Goal: Information Seeking & Learning: Learn about a topic

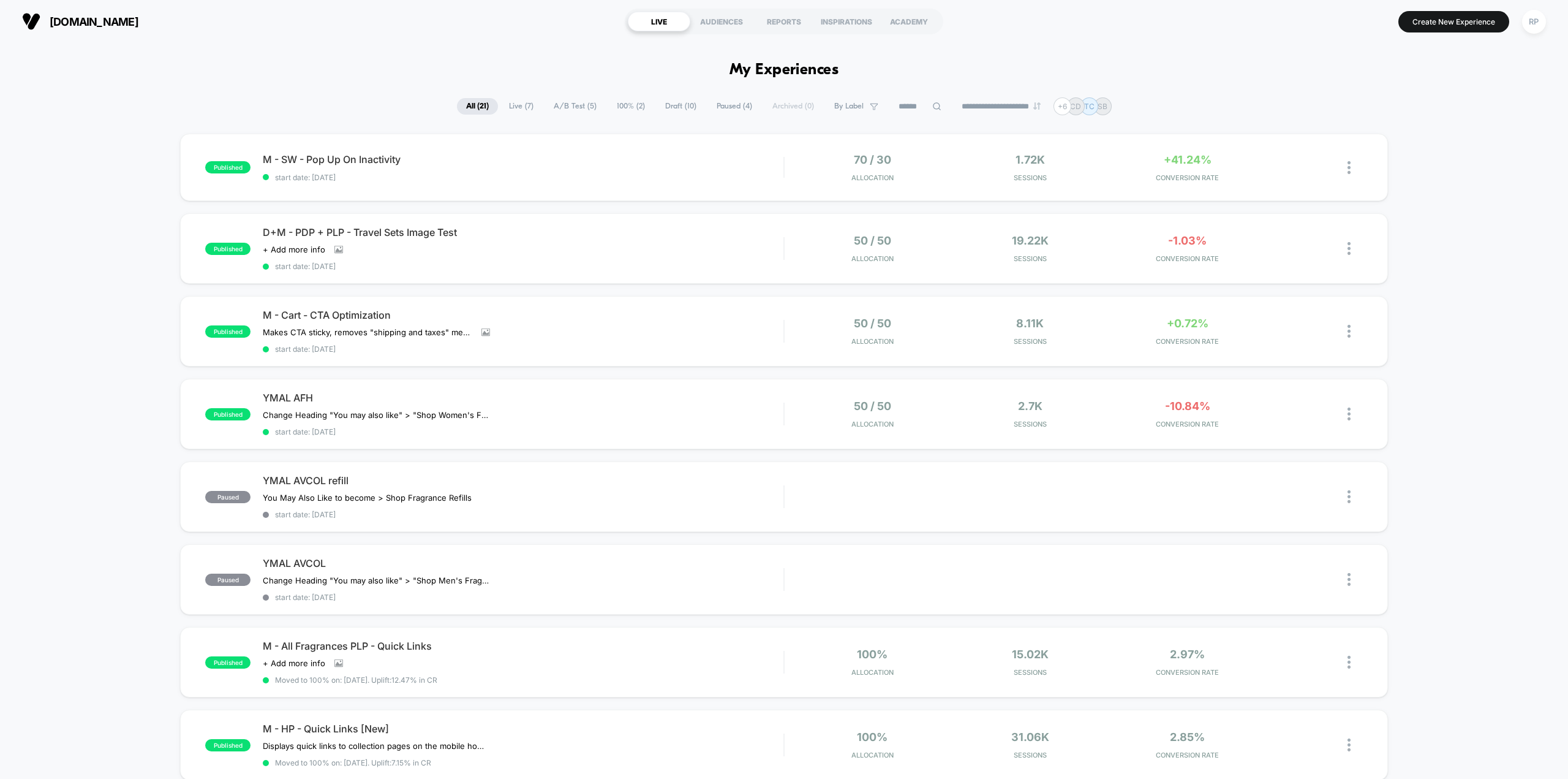
click at [515, 104] on span "Live ( 7 )" at bounding box center [521, 106] width 42 height 16
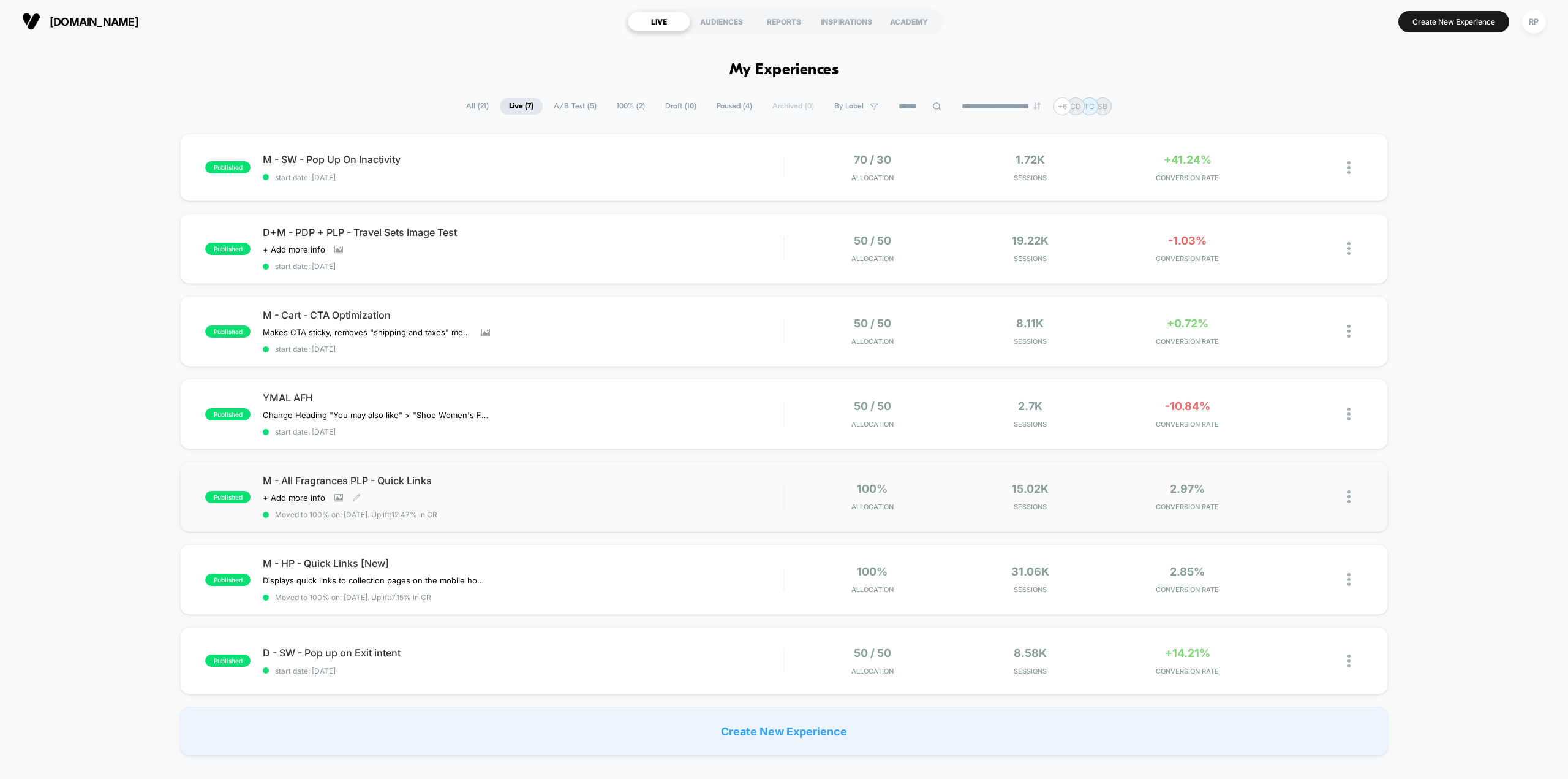
click at [646, 494] on div "M - All Fragrances PLP - Quick Links Click to view images Click to edit experie…" at bounding box center [523, 496] width 521 height 44
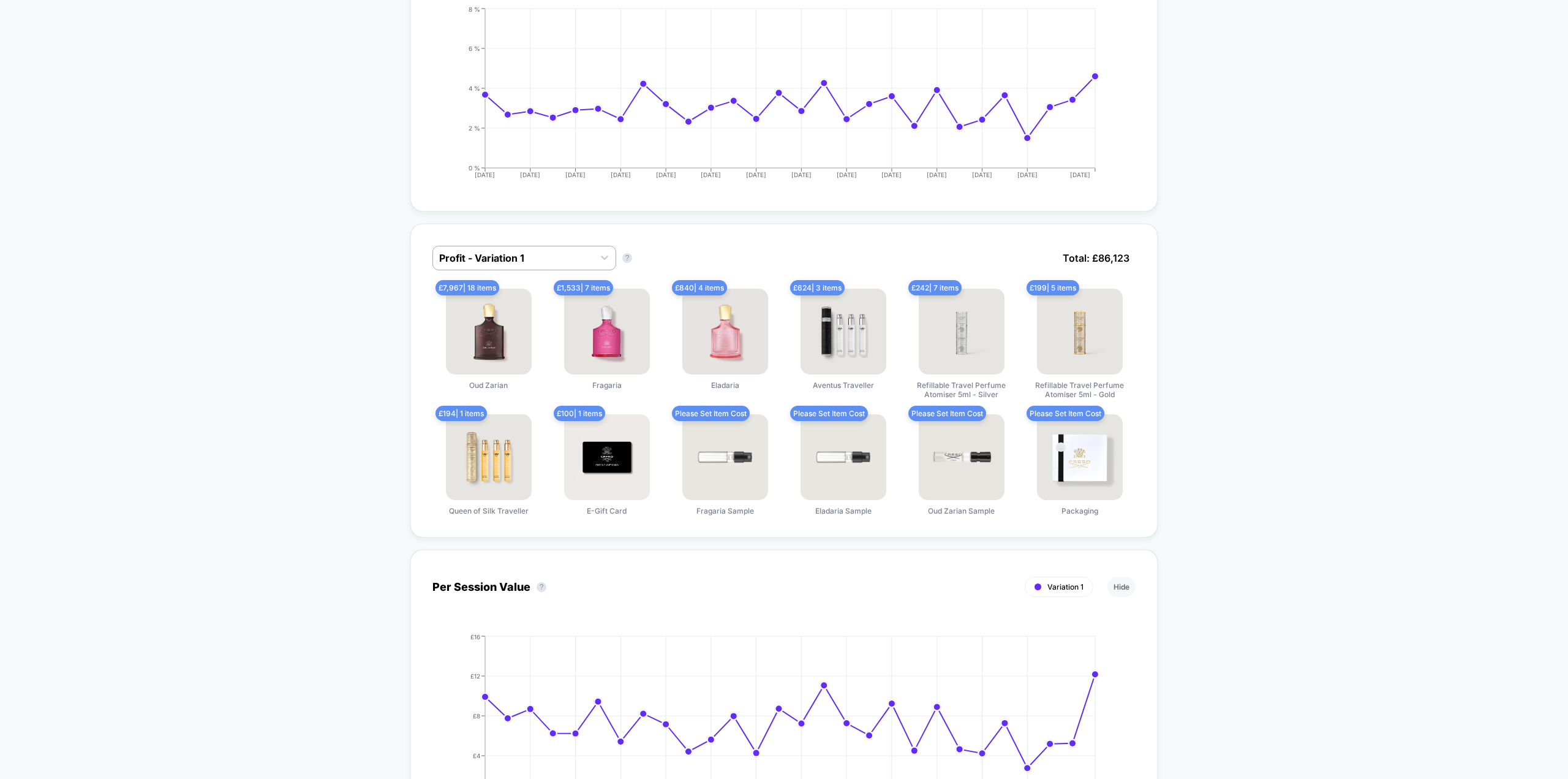
scroll to position [919, 0]
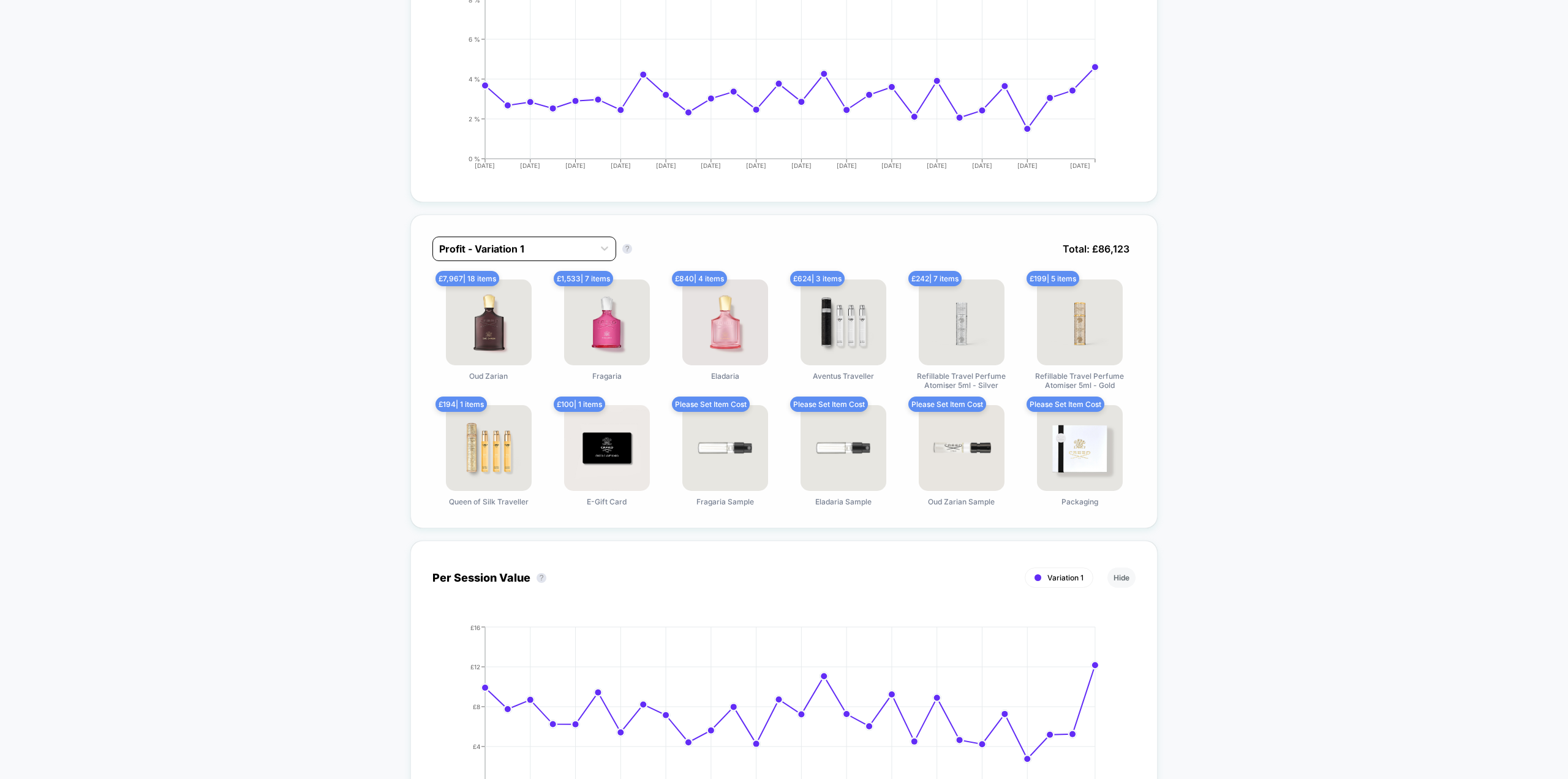
click at [550, 249] on div at bounding box center [513, 248] width 149 height 14
click at [535, 304] on div "Returns - Variation 1" at bounding box center [524, 301] width 183 height 22
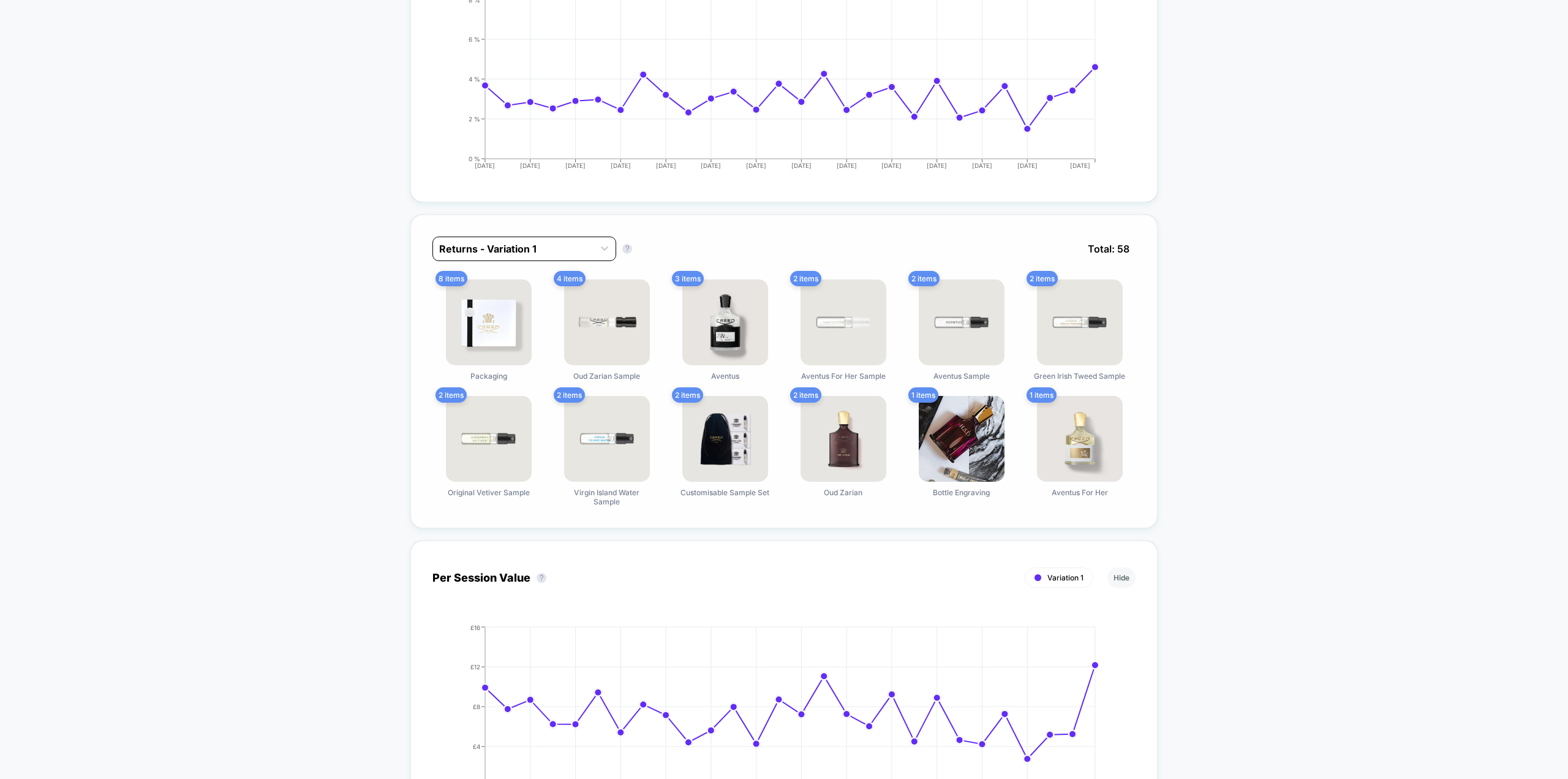
click at [547, 256] on div "Returns - Variation 1" at bounding box center [513, 249] width 160 height 19
click at [522, 285] on div "Profit - Variation 1" at bounding box center [524, 279] width 183 height 22
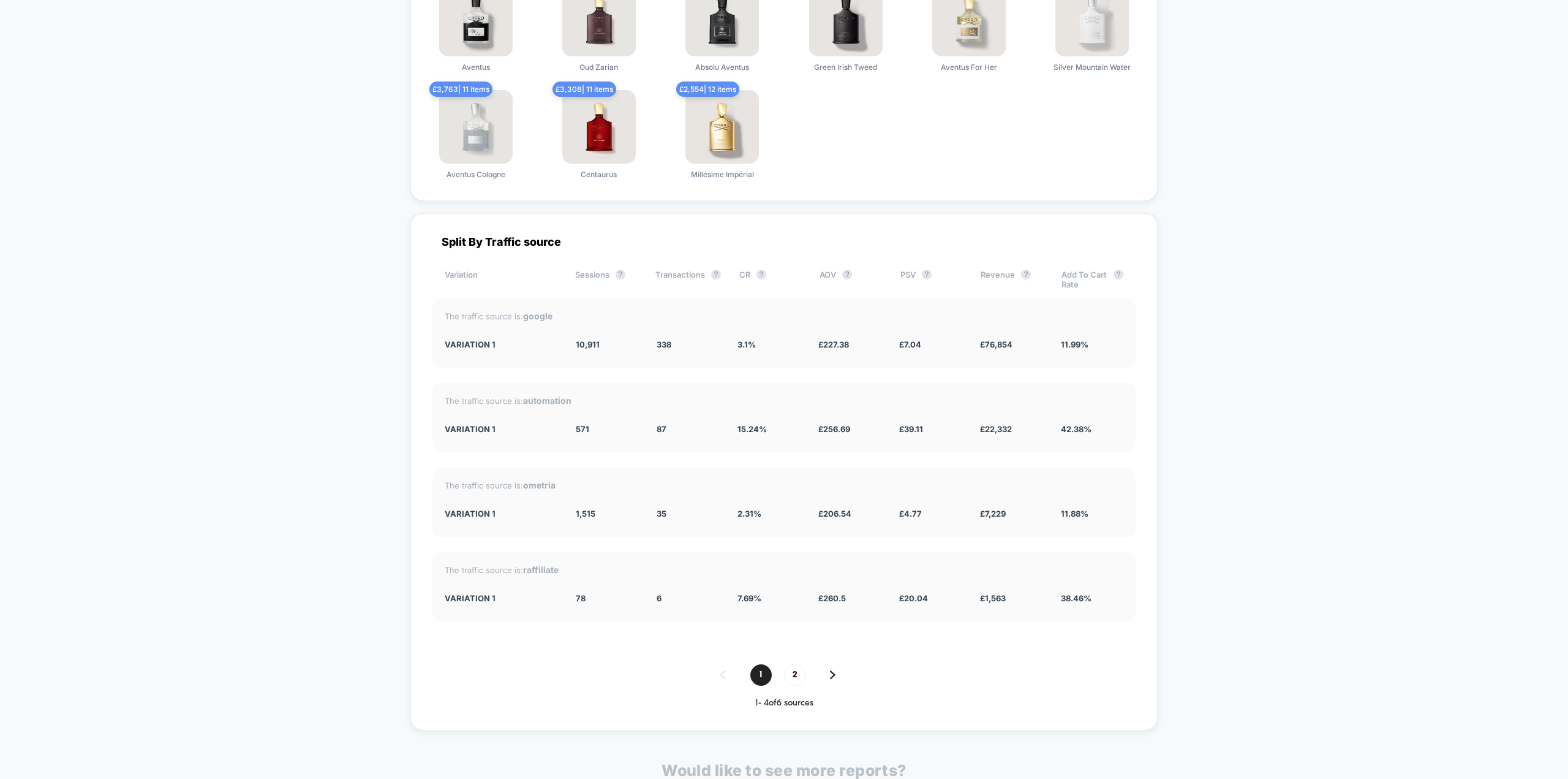
scroll to position [2758, 0]
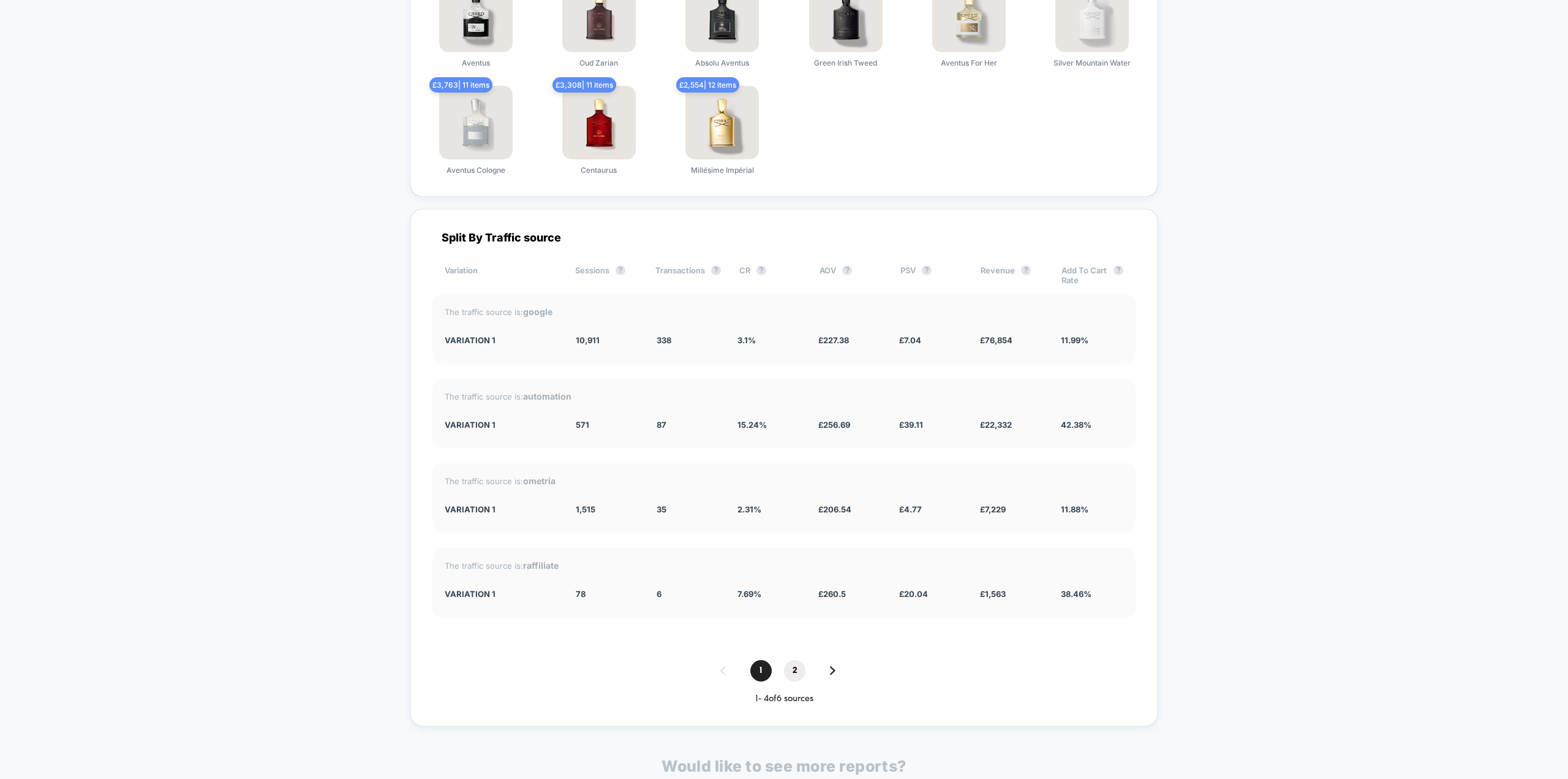
click at [798, 672] on span "2" at bounding box center [795, 671] width 21 height 21
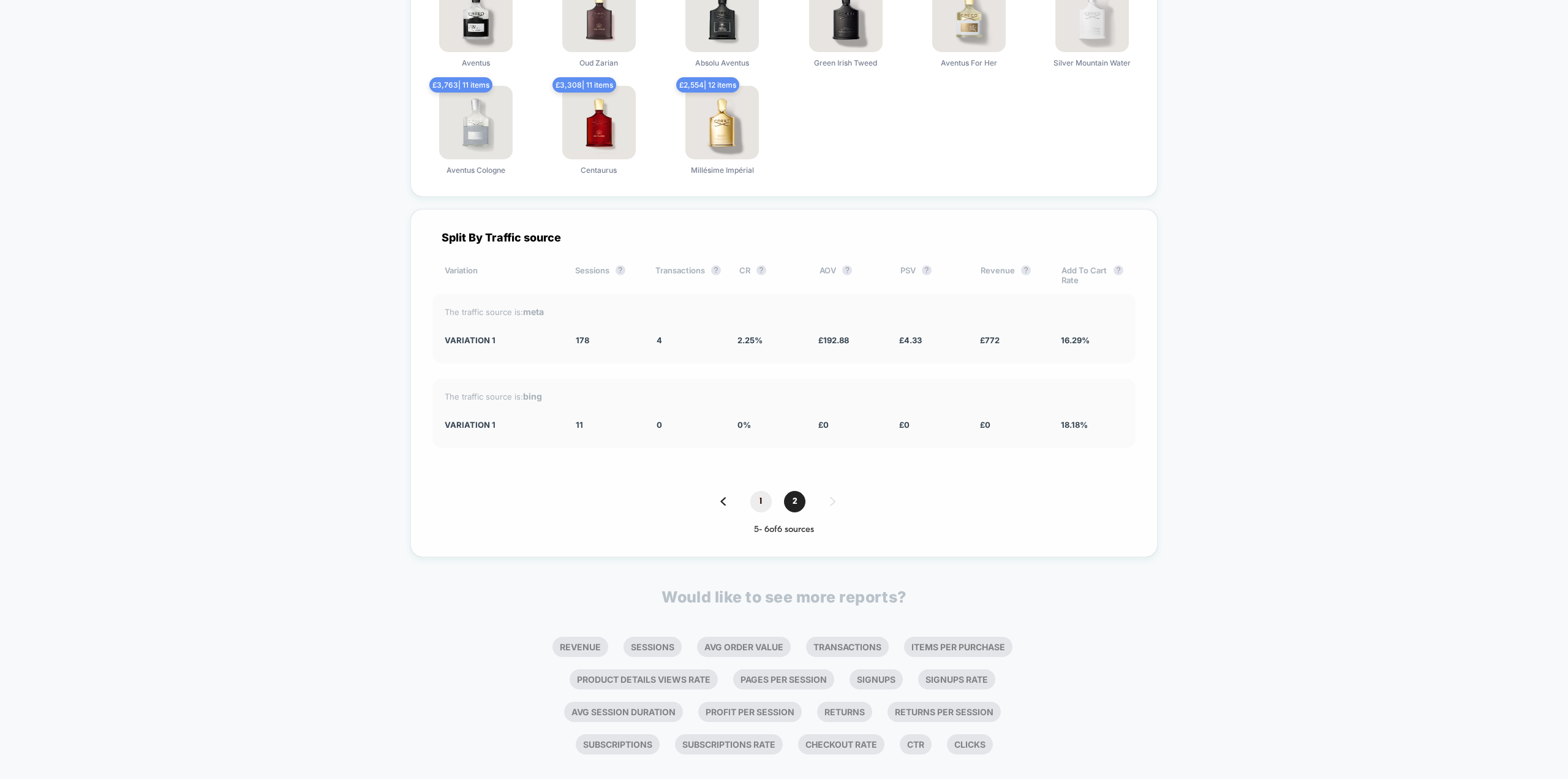
click at [762, 501] on span "1" at bounding box center [761, 502] width 21 height 21
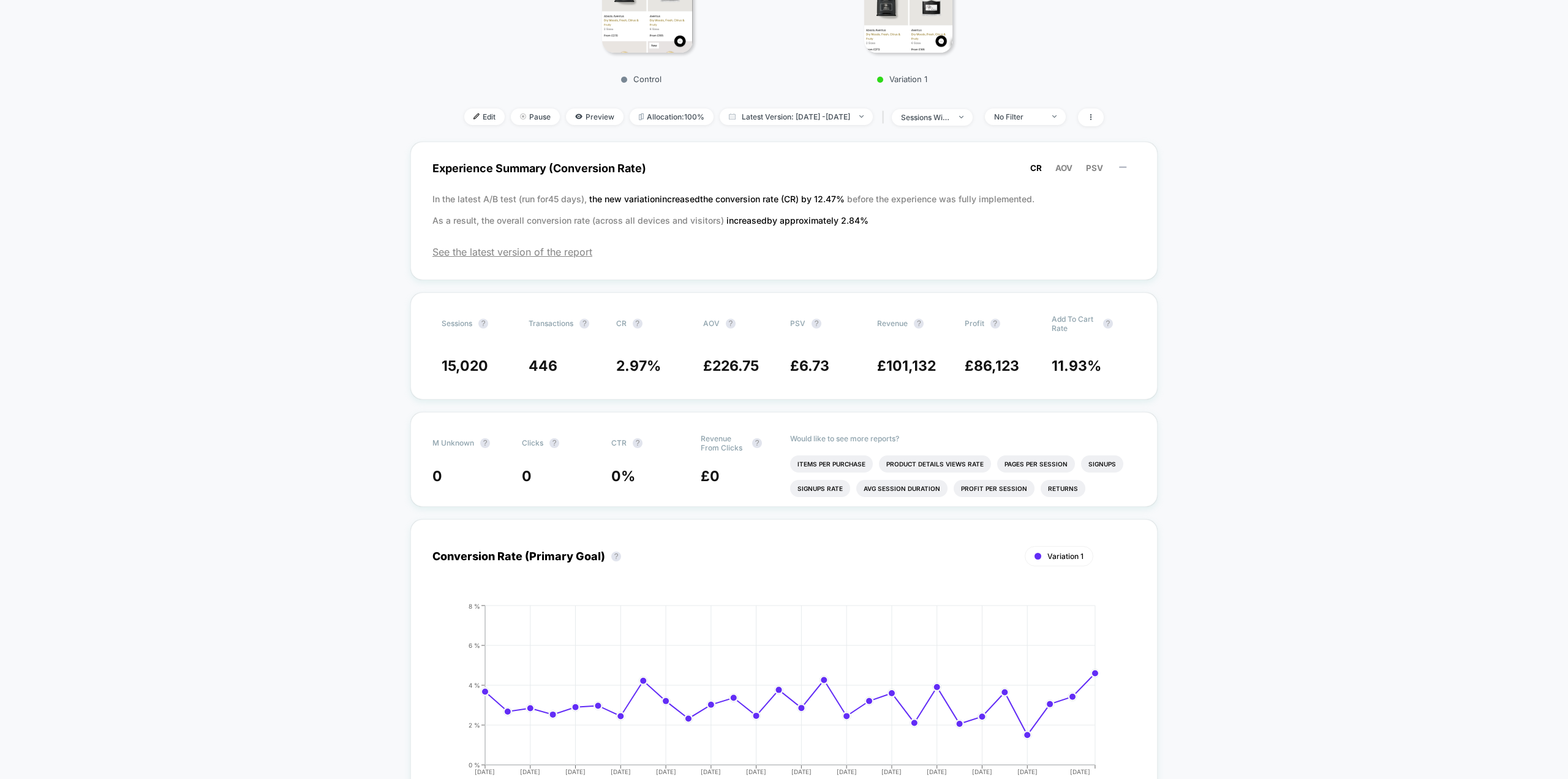
scroll to position [123, 0]
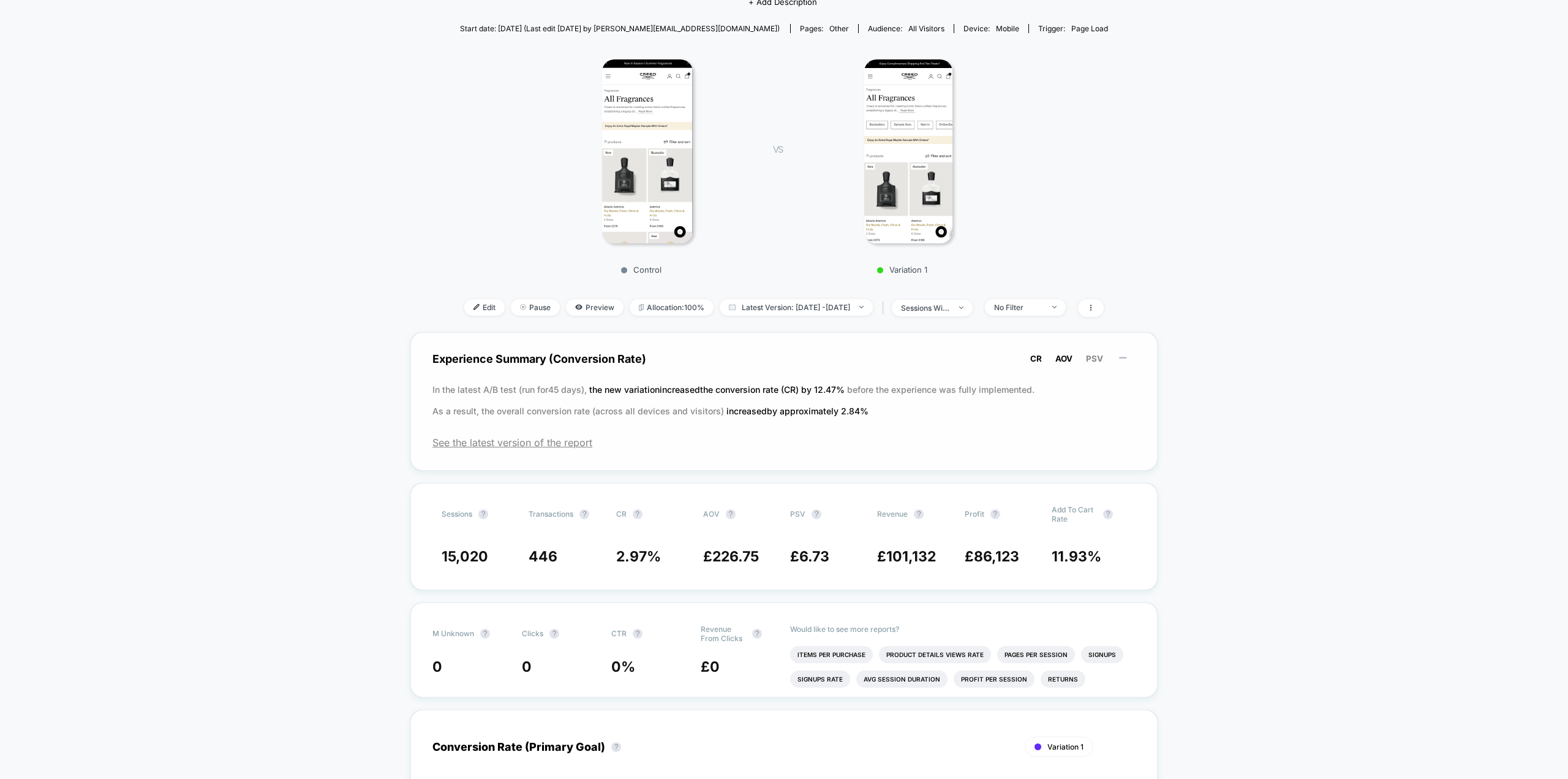
click at [1066, 361] on span "AOV" at bounding box center [1064, 358] width 17 height 10
click at [1092, 360] on span "PSV" at bounding box center [1095, 358] width 17 height 10
click at [1035, 355] on span "CR" at bounding box center [1036, 358] width 12 height 10
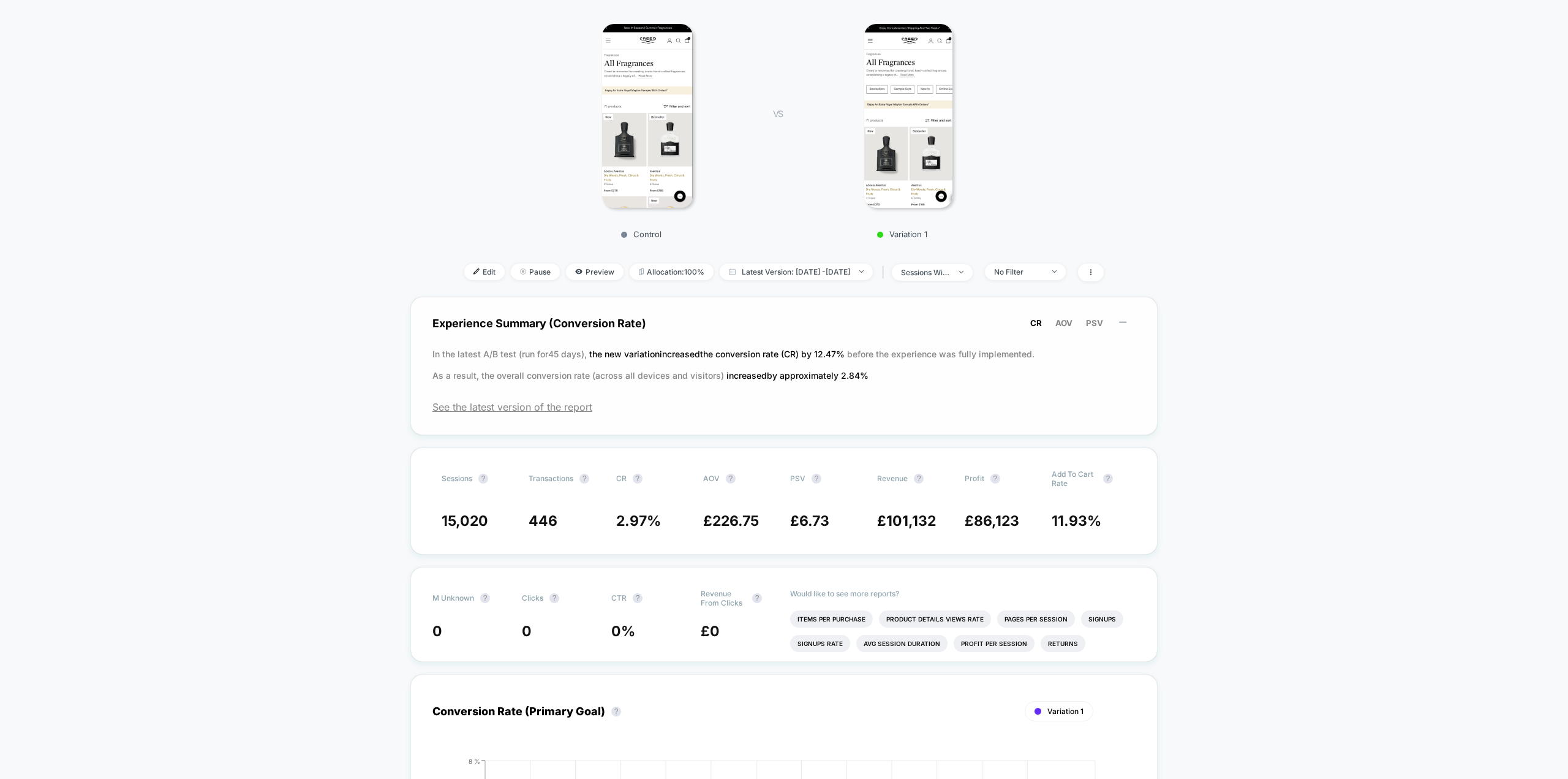
scroll to position [183, 0]
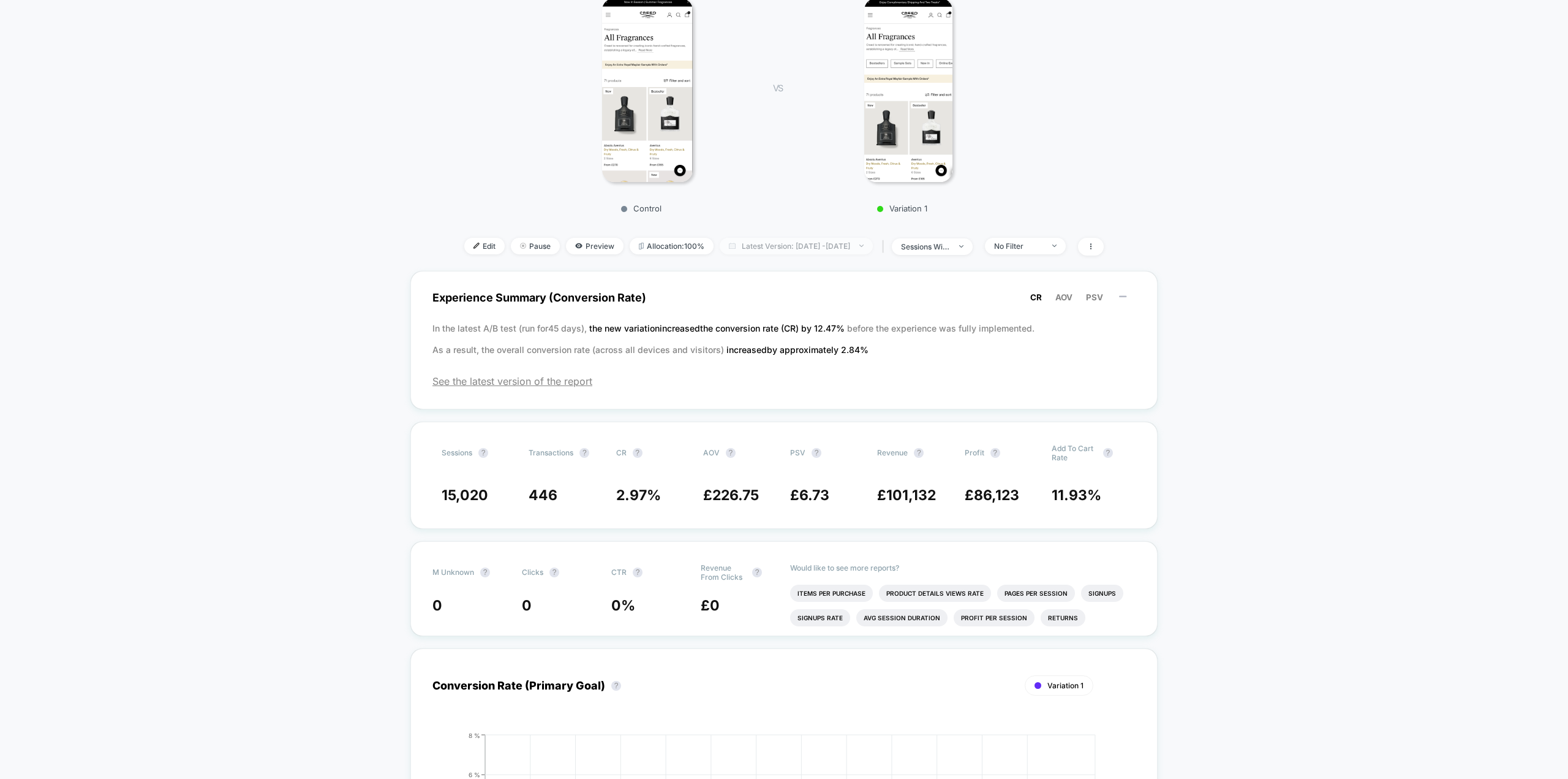
click at [846, 252] on span "Latest Version: [DATE] - [DATE]" at bounding box center [796, 245] width 153 height 16
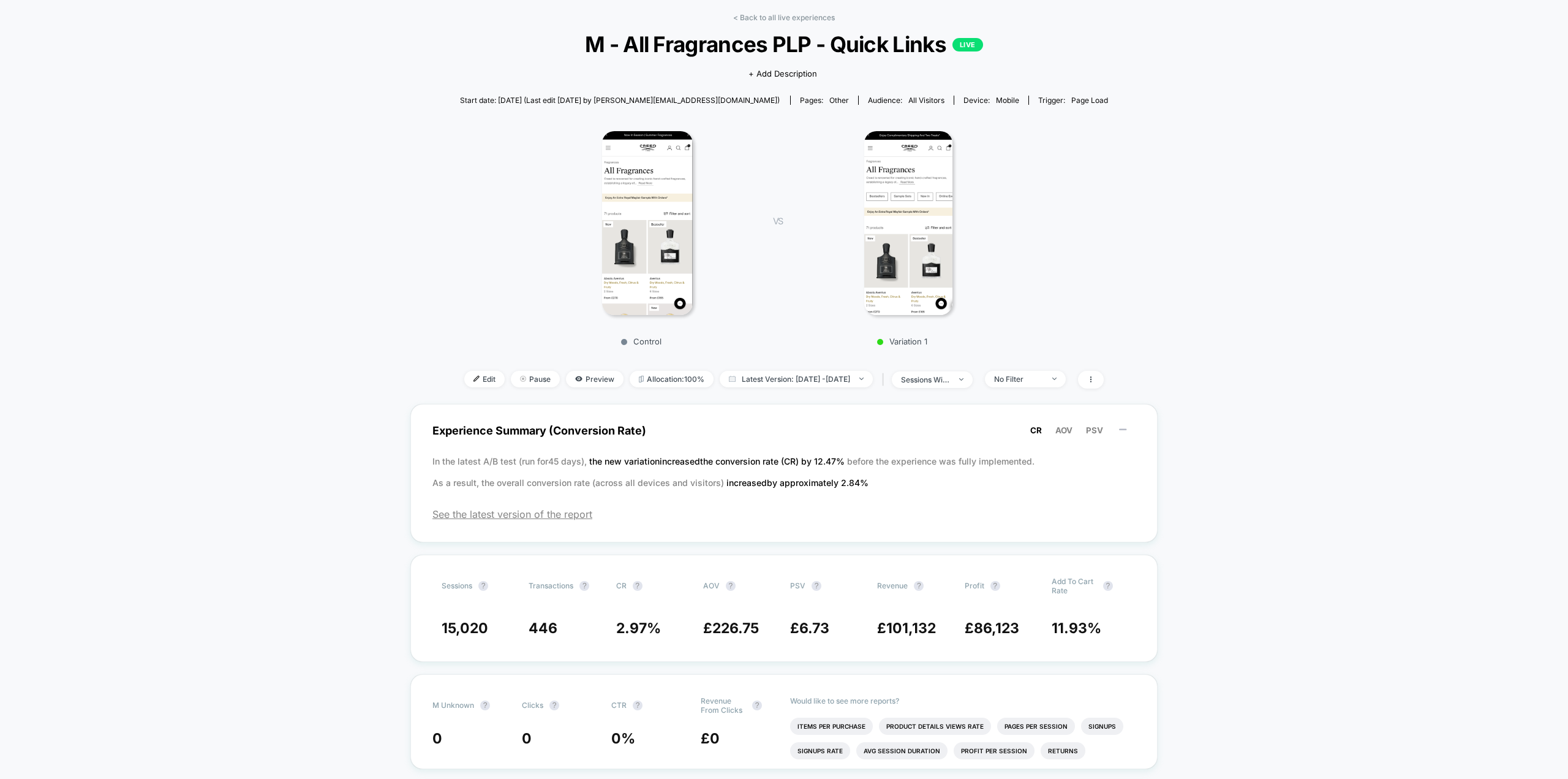
scroll to position [0, 0]
